Goal: Task Accomplishment & Management: Manage account settings

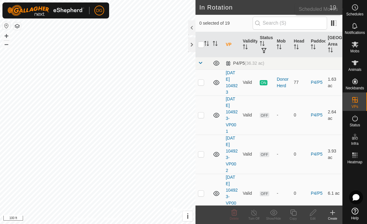
click at [354, 11] on icon at bounding box center [354, 7] width 7 height 7
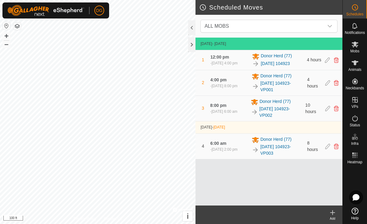
click at [325, 88] on div "2 4:00 pm - [DATE] 8:00 pm Donor Herd [PHONE_NUMBER][DATE] 104923-VP001 4 hours" at bounding box center [269, 82] width 142 height 25
click at [338, 84] on icon at bounding box center [336, 83] width 5 height 6
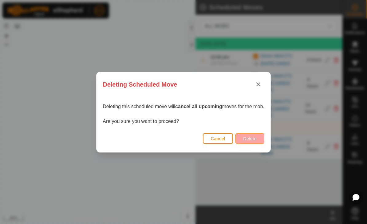
click at [255, 140] on span "Delete" at bounding box center [249, 138] width 13 height 5
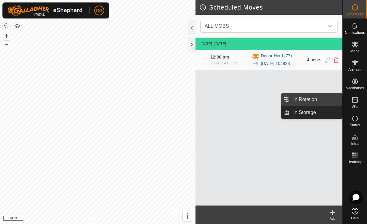
click at [314, 101] on span "In Rotation" at bounding box center [305, 99] width 24 height 7
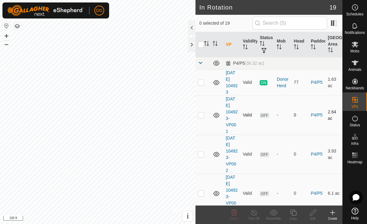
click at [201, 117] on p-checkbox at bounding box center [201, 114] width 6 height 5
click at [236, 213] on icon at bounding box center [234, 211] width 7 height 7
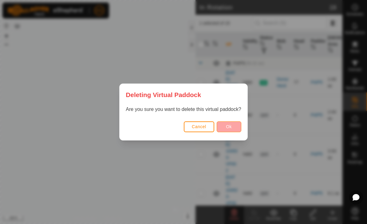
click at [229, 123] on button "Ok" at bounding box center [229, 126] width 25 height 11
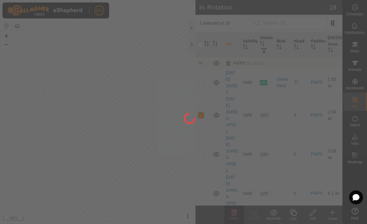
checkbox input "false"
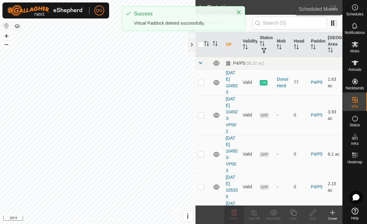
click at [358, 11] on es-schedule-vp-svg-icon at bounding box center [355, 7] width 11 height 10
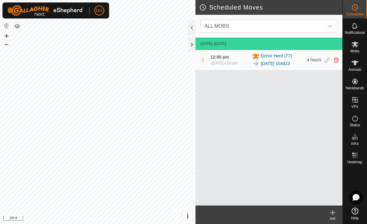
click at [334, 214] on icon at bounding box center [332, 211] width 7 height 7
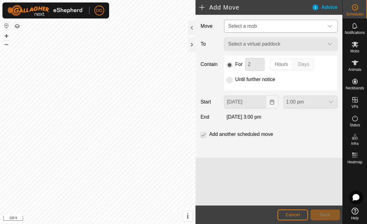
click at [264, 27] on span "Select a mob" at bounding box center [275, 26] width 98 height 12
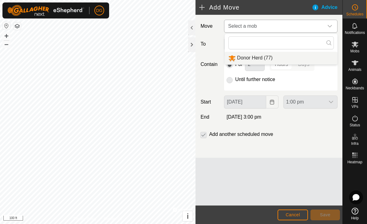
click at [270, 60] on span "Donor Herd (77)" at bounding box center [255, 57] width 36 height 5
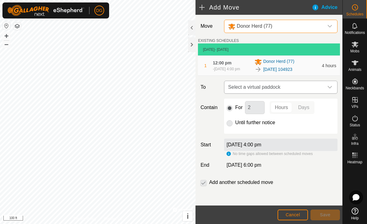
click at [275, 91] on span "Select a virtual paddock" at bounding box center [275, 87] width 98 height 12
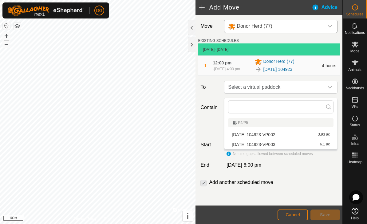
click at [264, 136] on span "[DATE] 104923-VP002" at bounding box center [253, 134] width 43 height 4
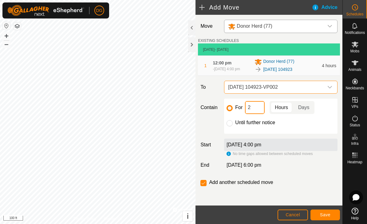
click at [260, 114] on input "2" at bounding box center [255, 107] width 20 height 13
type input "12"
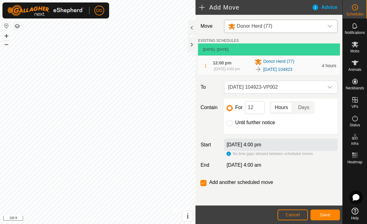
click at [328, 214] on span "Save" at bounding box center [325, 214] width 10 height 5
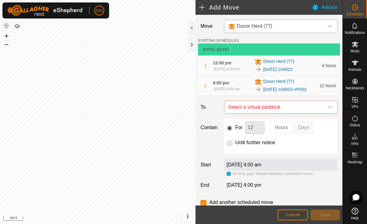
click at [292, 215] on span "Cancel" at bounding box center [293, 214] width 14 height 5
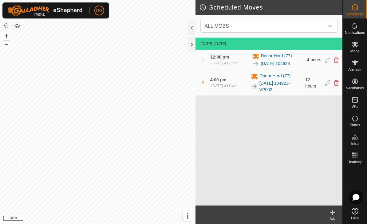
click at [333, 214] on icon at bounding box center [333, 212] width 0 height 4
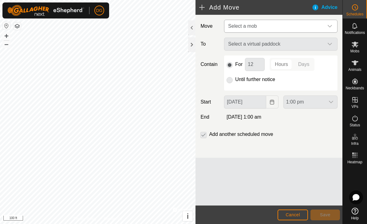
click at [268, 25] on span "Select a mob" at bounding box center [275, 26] width 98 height 12
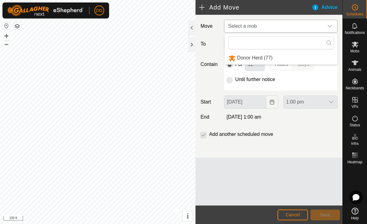
click at [276, 59] on li "Donor Herd (77)" at bounding box center [281, 58] width 113 height 13
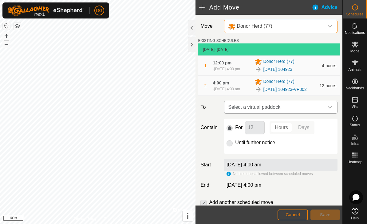
click at [272, 113] on span "Select a virtual paddock" at bounding box center [275, 107] width 98 height 12
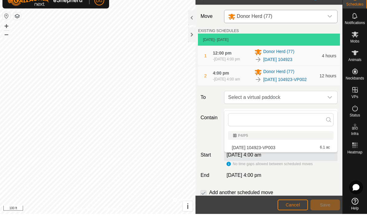
click at [275, 155] on span "[DATE] 104923-VP003" at bounding box center [253, 157] width 43 height 4
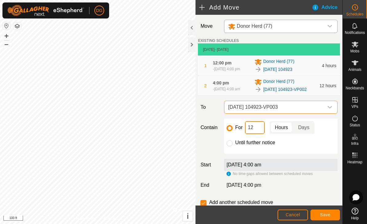
click at [259, 134] on input "12" at bounding box center [255, 127] width 20 height 13
type input "1"
type input "8"
type input "12"
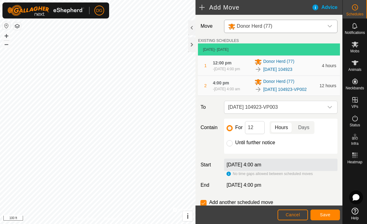
click at [325, 215] on span "Save" at bounding box center [325, 214] width 10 height 5
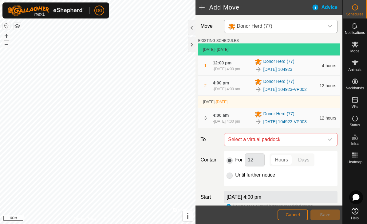
click at [292, 209] on button "Cancel" at bounding box center [293, 214] width 30 height 11
